Goal: Task Accomplishment & Management: Manage account settings

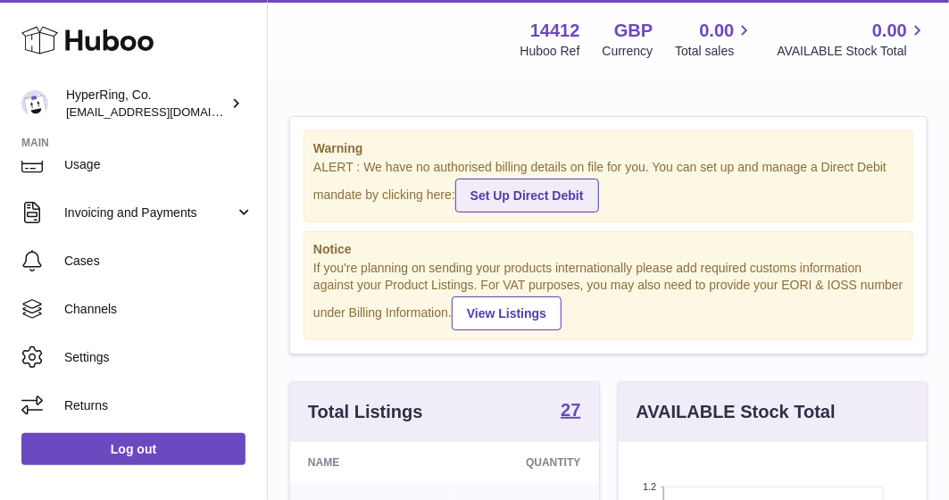
click at [599, 187] on link "Set Up Direct Debit" at bounding box center [527, 195] width 144 height 34
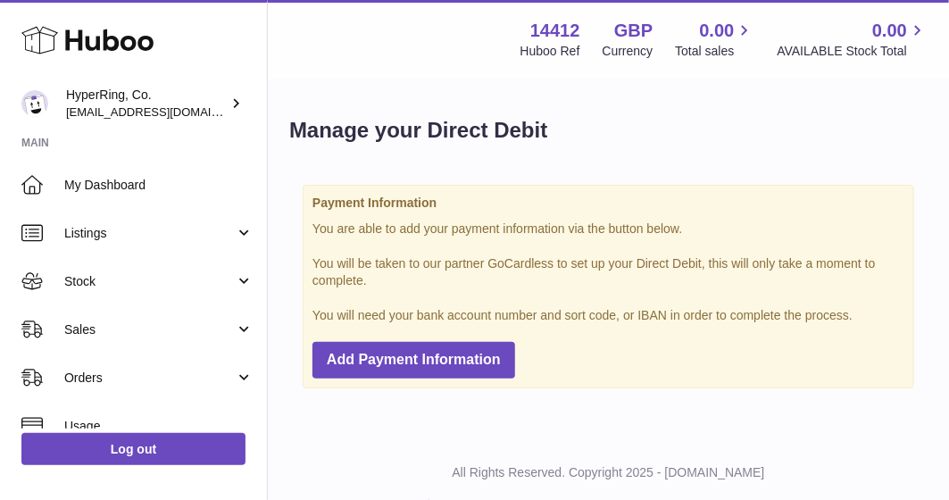
scroll to position [58, 0]
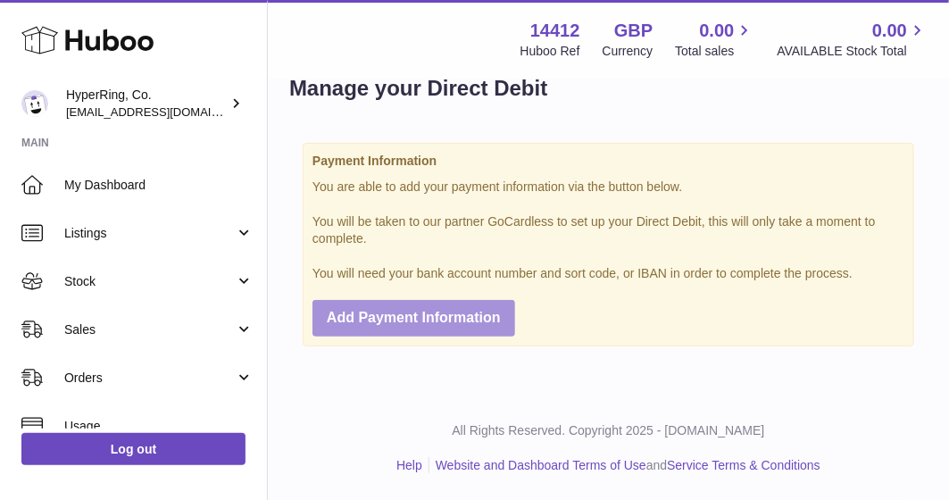
click at [463, 318] on span "Add Payment Information" at bounding box center [414, 317] width 174 height 15
click at [393, 319] on span "Add Payment Information" at bounding box center [414, 317] width 174 height 15
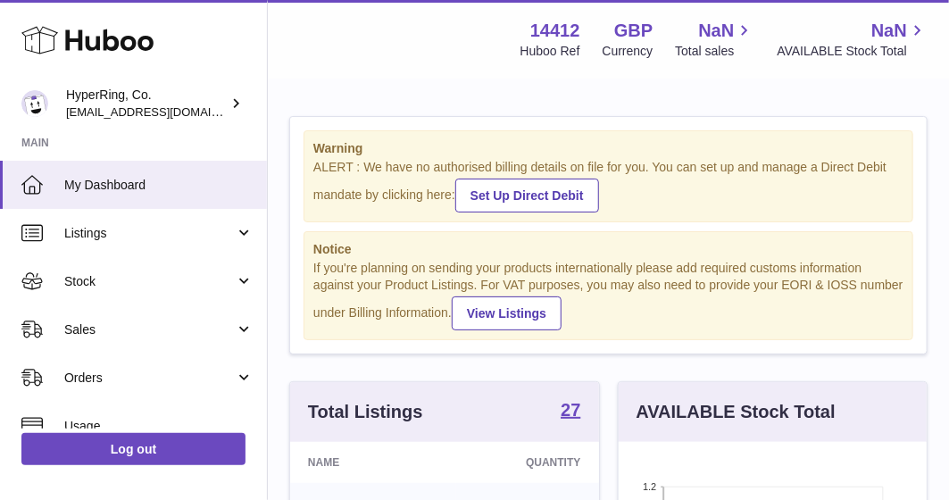
scroll to position [278, 309]
click at [561, 311] on link "View Listings" at bounding box center [507, 313] width 110 height 34
